Goal: Navigation & Orientation: Find specific page/section

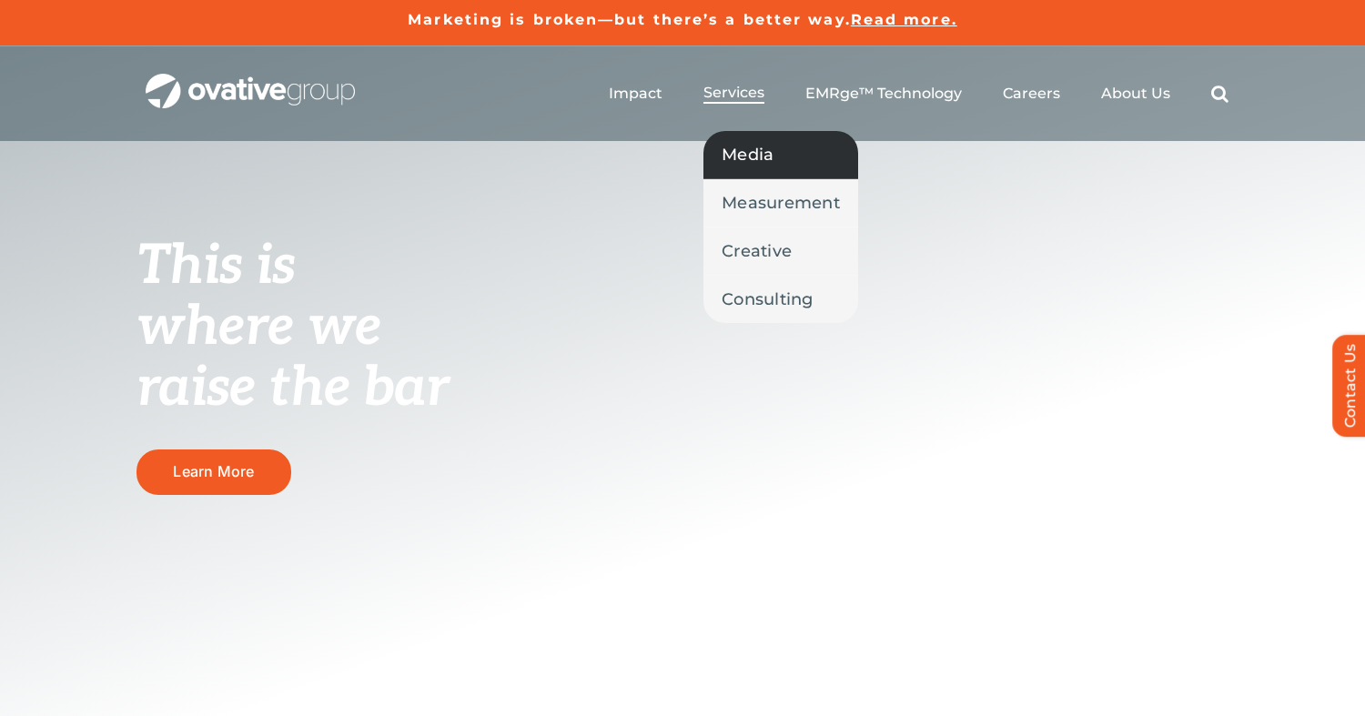
click at [759, 144] on span "Media" at bounding box center [748, 154] width 52 height 25
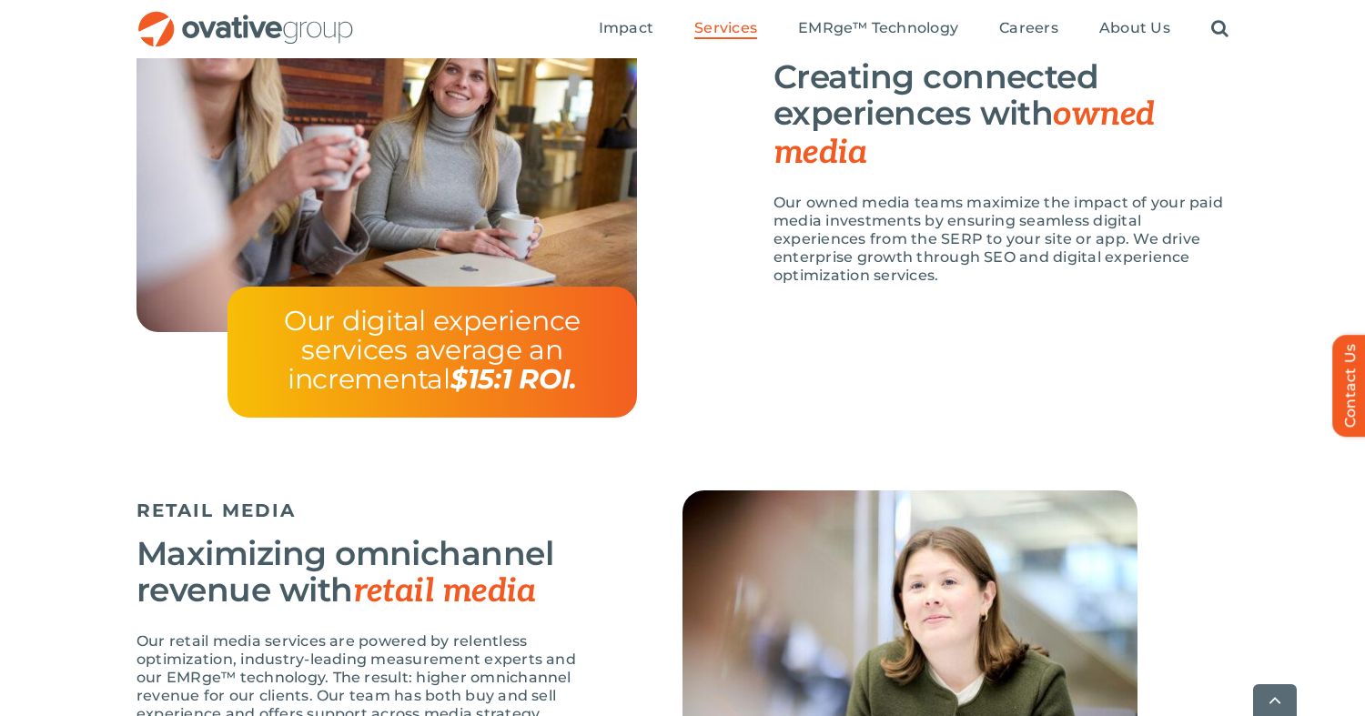
scroll to position [2077, 0]
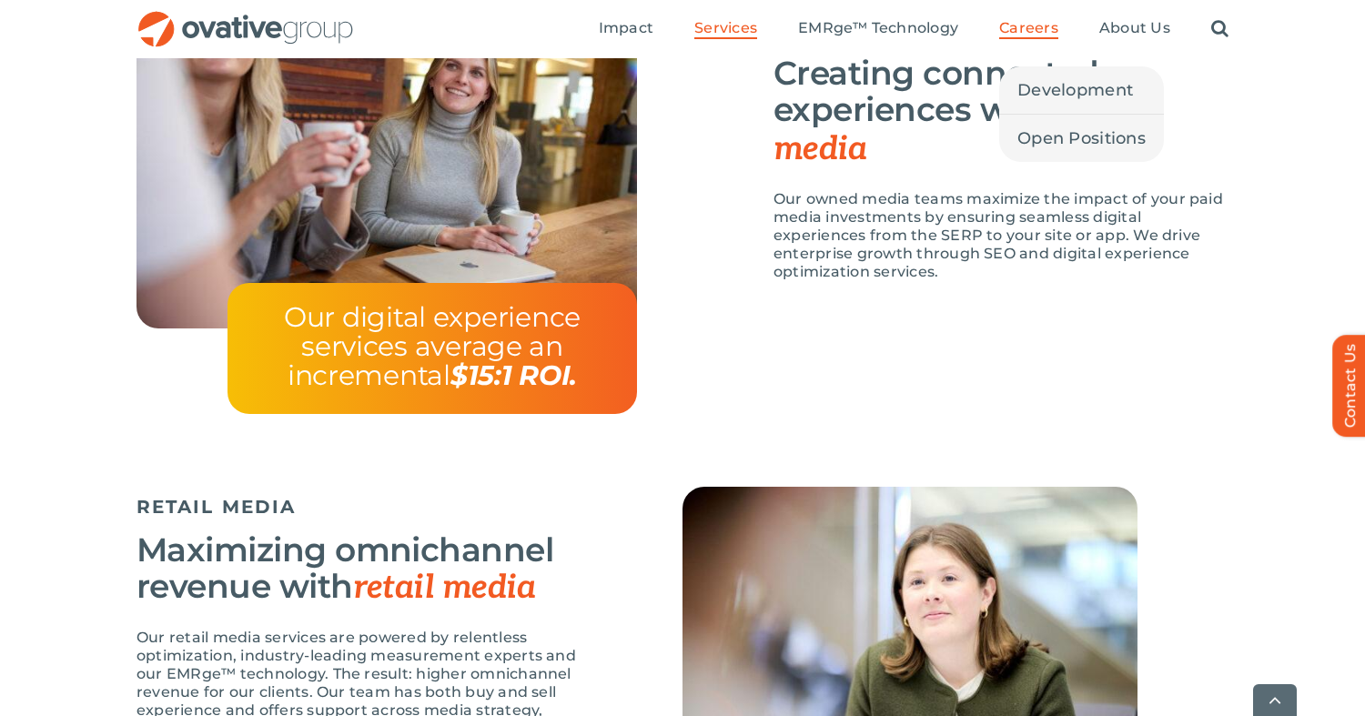
click at [1031, 31] on span "Careers" at bounding box center [1028, 28] width 59 height 18
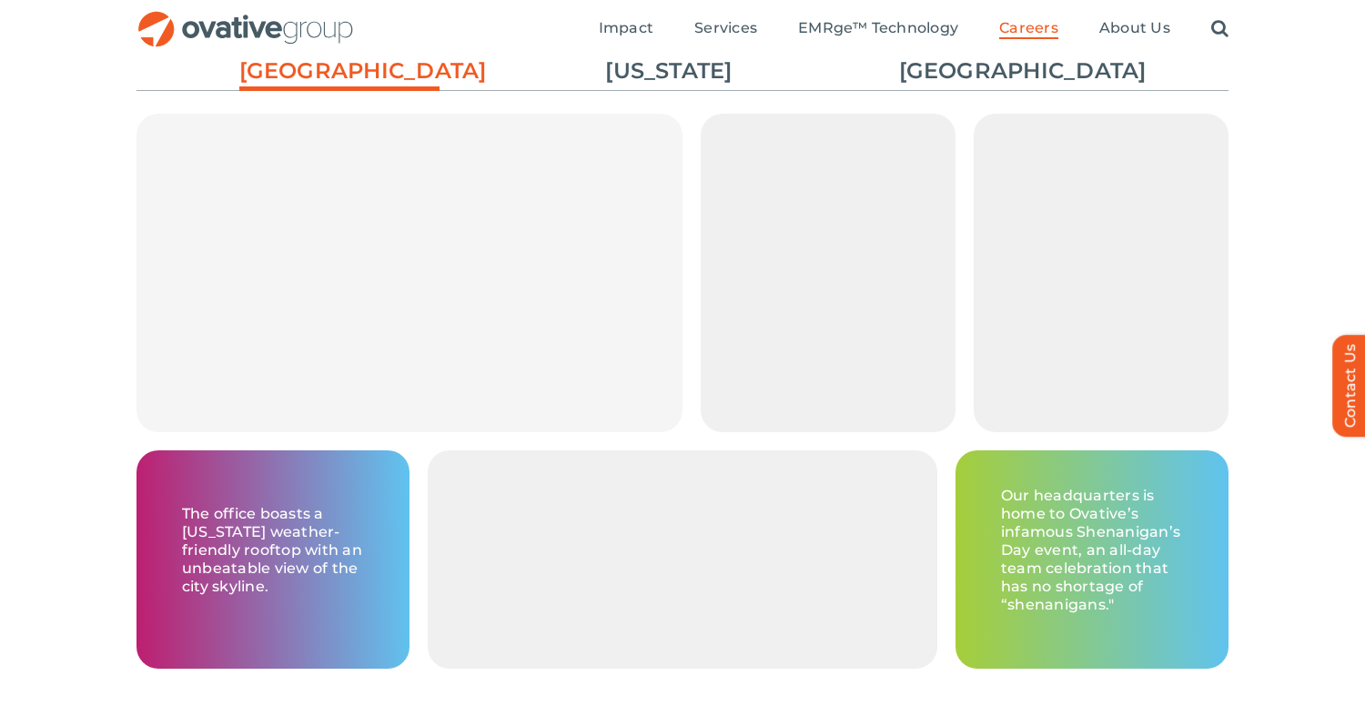
scroll to position [2725, 0]
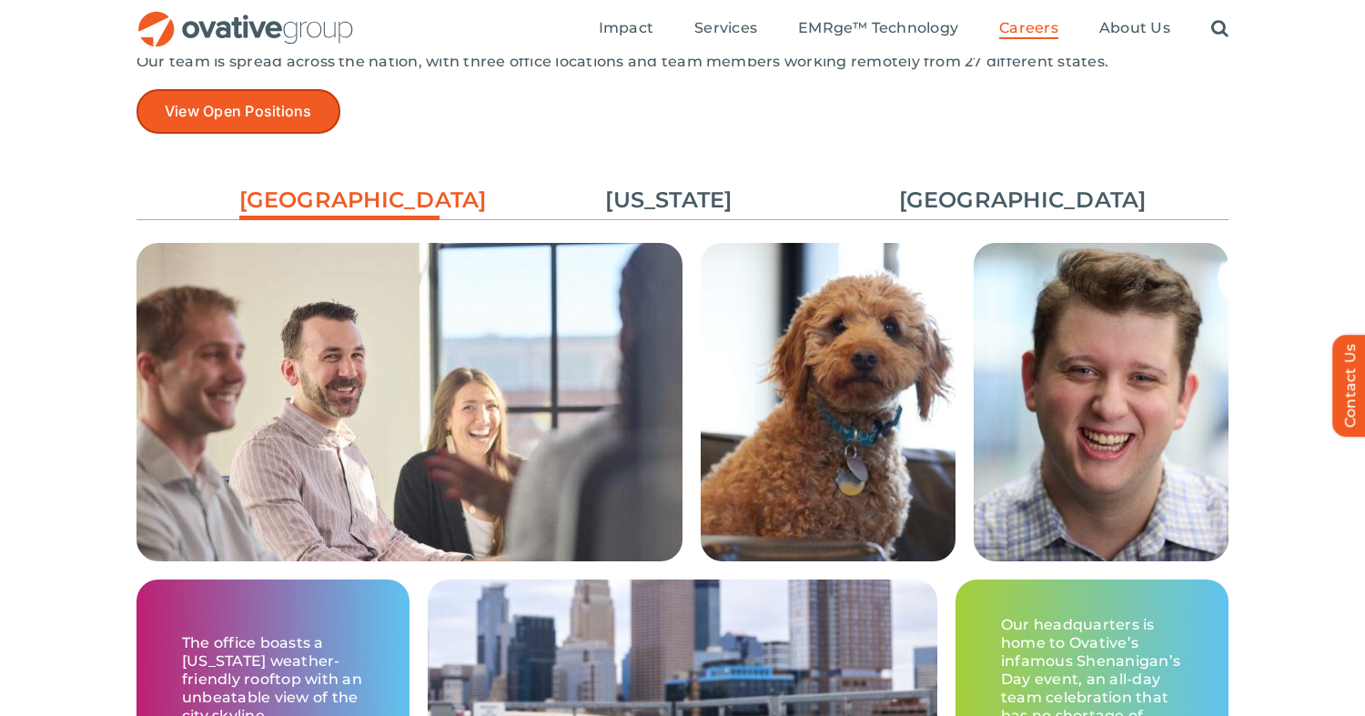
click at [272, 103] on span "View Open Positions" at bounding box center [238, 111] width 147 height 17
